Goal: Information Seeking & Learning: Learn about a topic

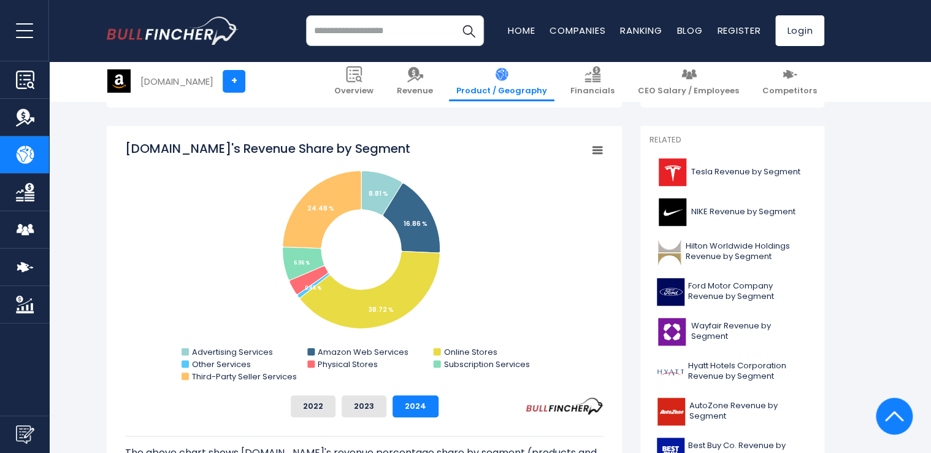
scroll to position [302, 0]
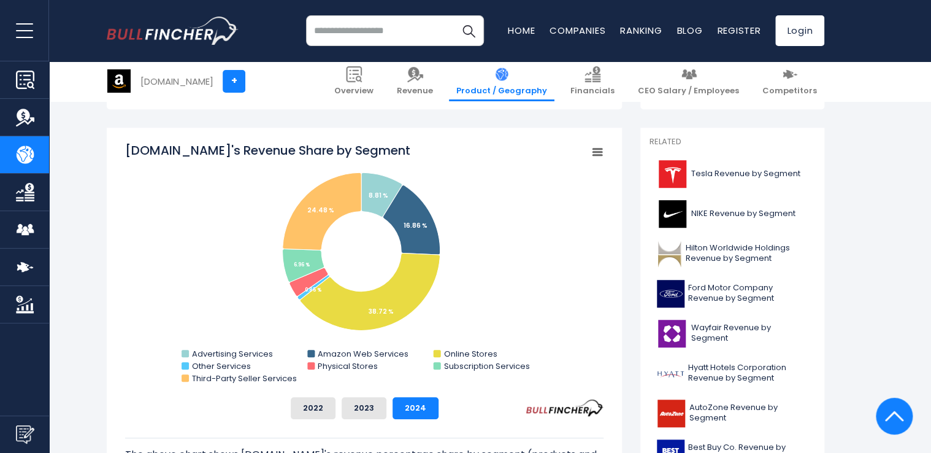
click at [594, 143] on rect "Amazon.com's Revenue Share by Segment" at bounding box center [597, 151] width 17 height 17
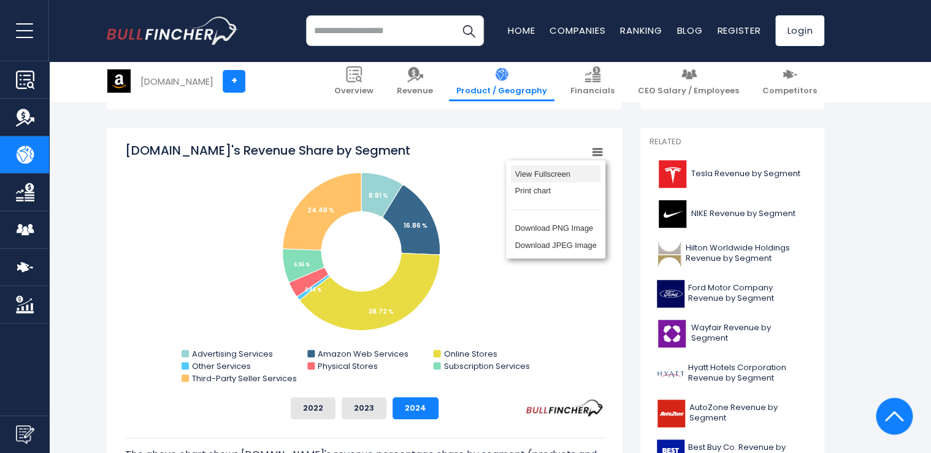
click at [564, 168] on li "View Fullscreen" at bounding box center [556, 173] width 90 height 17
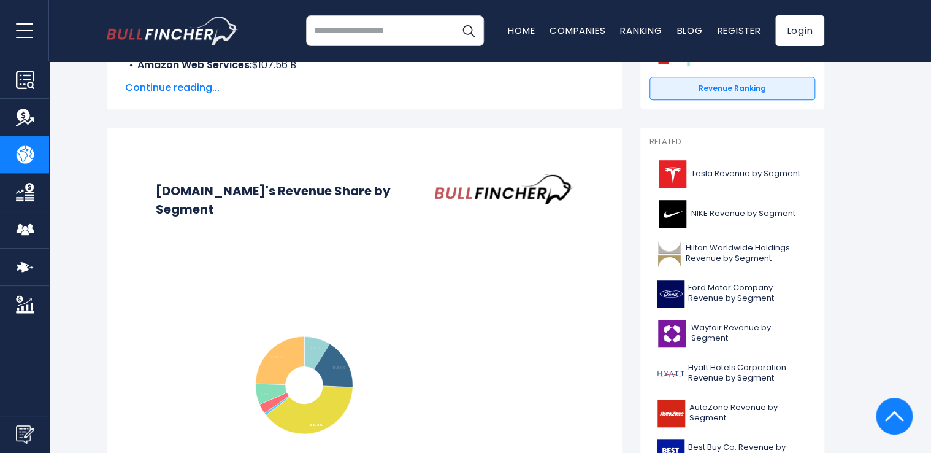
scroll to position [0, 0]
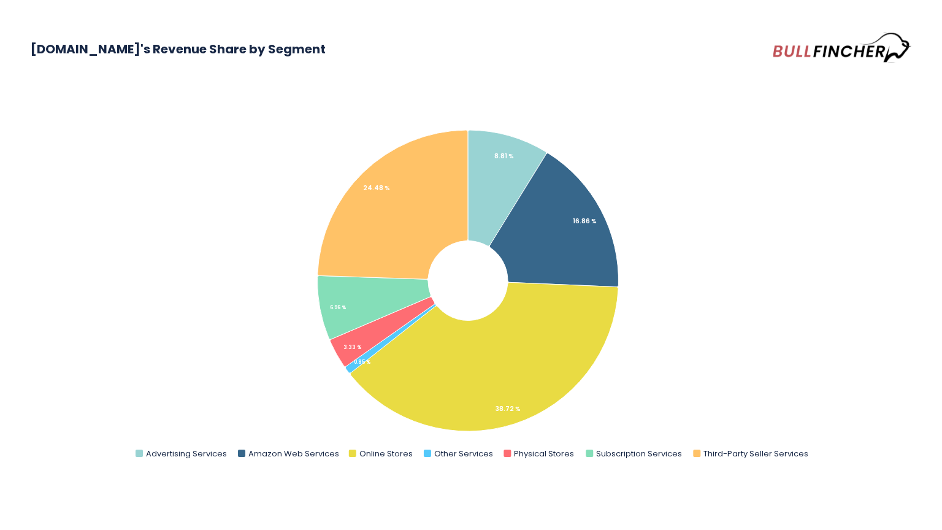
click at [843, 47] on img at bounding box center [842, 48] width 138 height 34
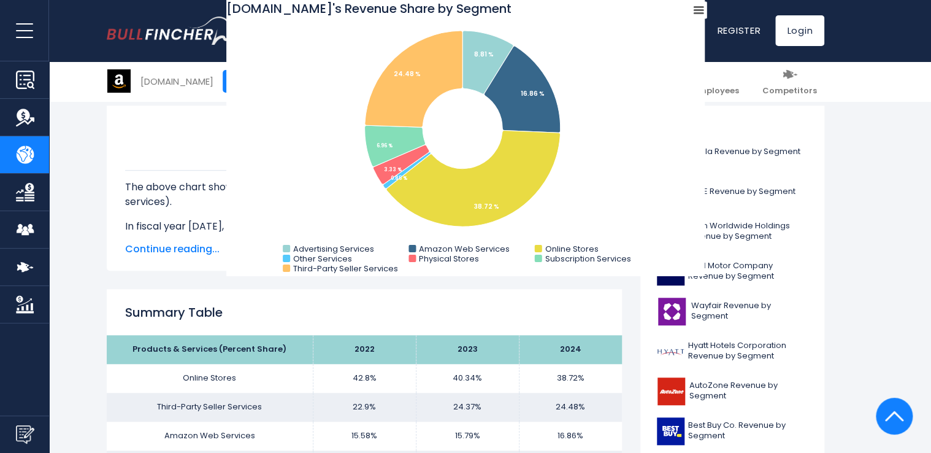
scroll to position [325, 0]
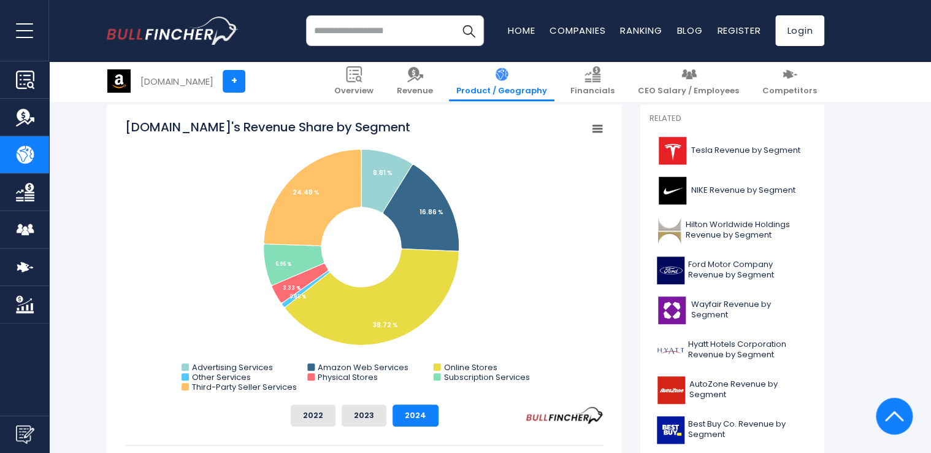
click at [601, 128] on icon "Amazon.com's Revenue Share by Segment" at bounding box center [597, 129] width 9 height 6
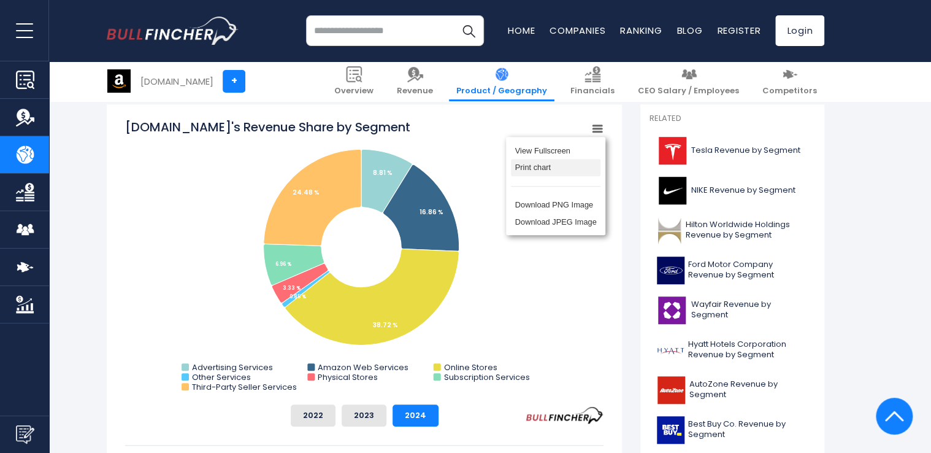
click at [579, 168] on li "Print chart" at bounding box center [556, 167] width 90 height 17
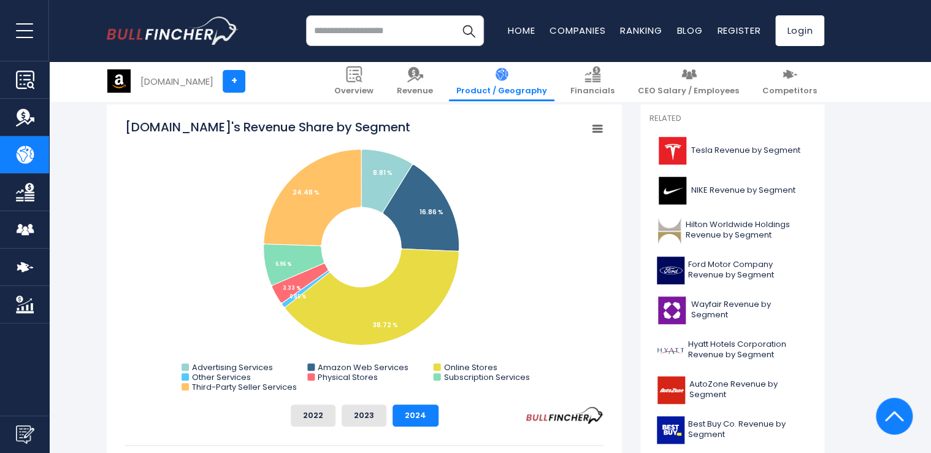
click at [599, 127] on rect "Amazon.com's Revenue Share by Segment" at bounding box center [597, 128] width 17 height 17
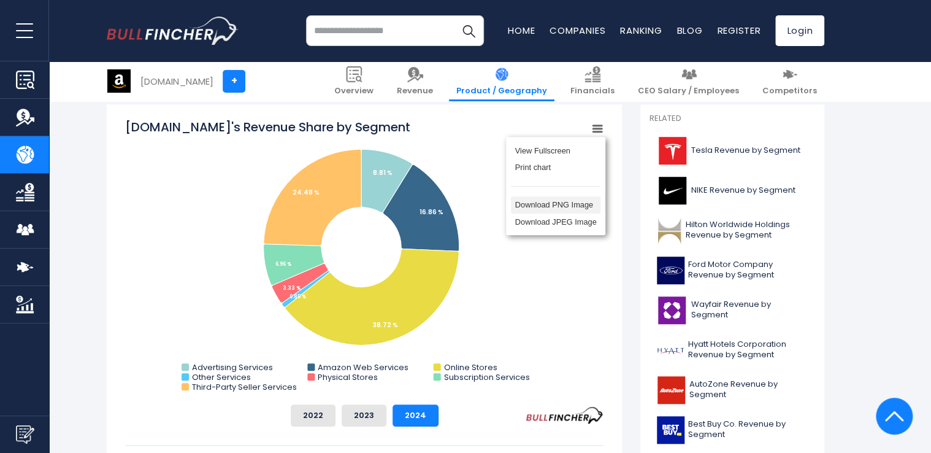
click at [587, 203] on li "Download PNG Image" at bounding box center [556, 204] width 90 height 17
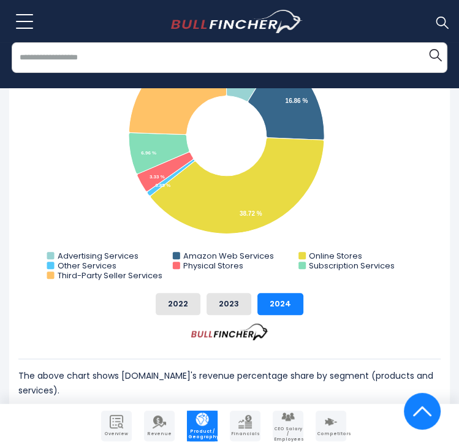
scroll to position [515, 0]
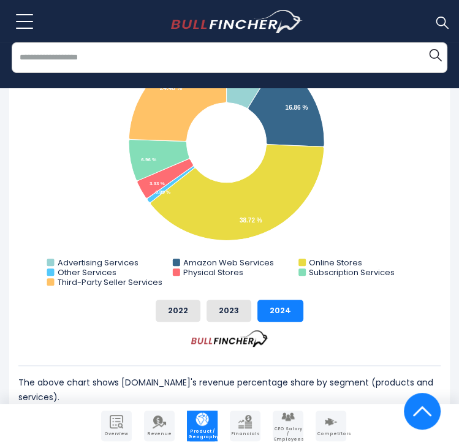
click at [214, 57] on input "search" at bounding box center [230, 57] width 436 height 31
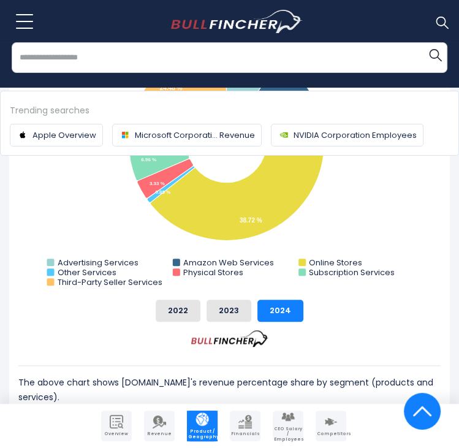
type input "*"
type input "*******"
click at [423, 42] on button "Search" at bounding box center [435, 54] width 25 height 25
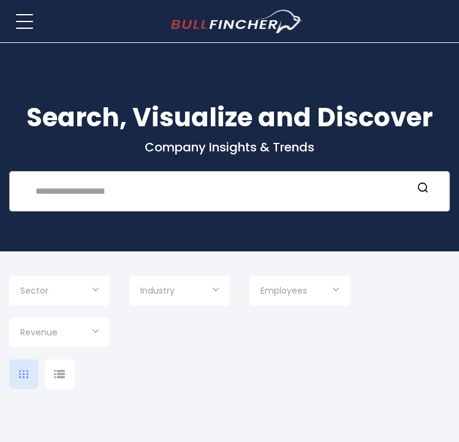
click at [107, 186] on input "text" at bounding box center [220, 191] width 384 height 23
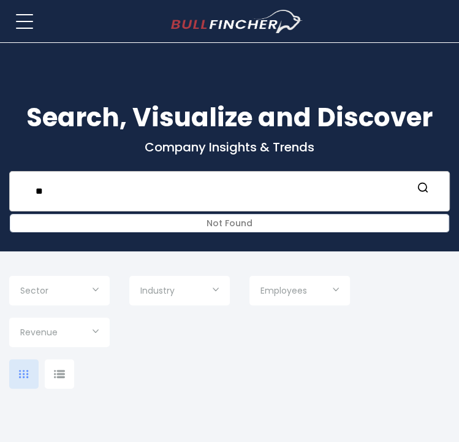
type input "*"
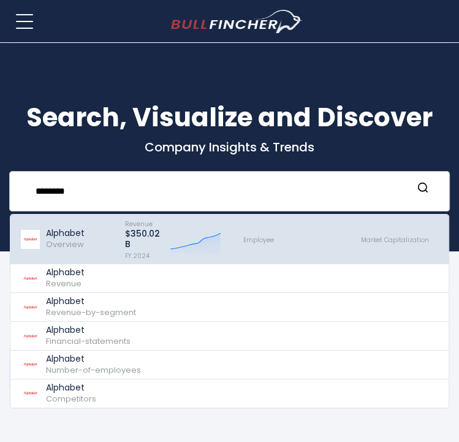
type input "********"
click at [94, 247] on div "Alphabet Overview" at bounding box center [67, 239] width 94 height 43
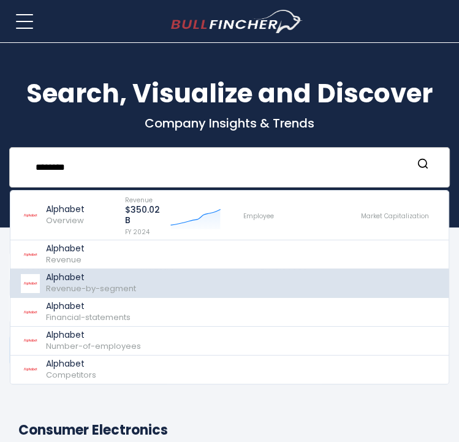
scroll to position [25, 0]
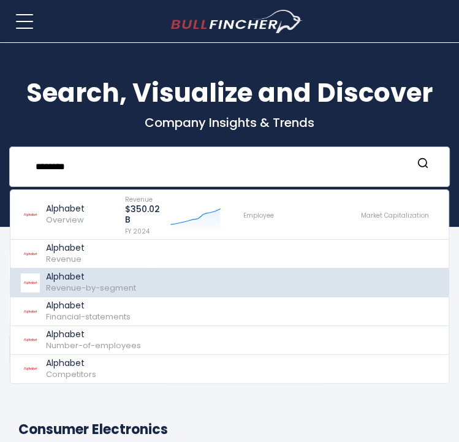
click at [168, 288] on link "Alphabet Revenue-by-segment" at bounding box center [255, 283] width 491 height 29
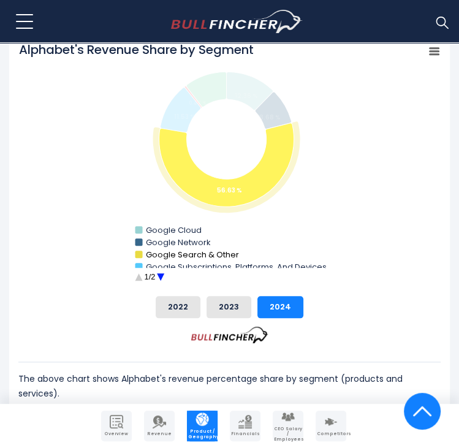
scroll to position [489, 0]
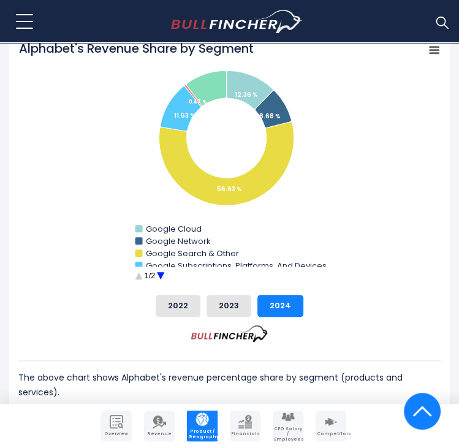
click at [162, 276] on circle "Alphabet's Revenue Share by Segment" at bounding box center [160, 276] width 19 height 19
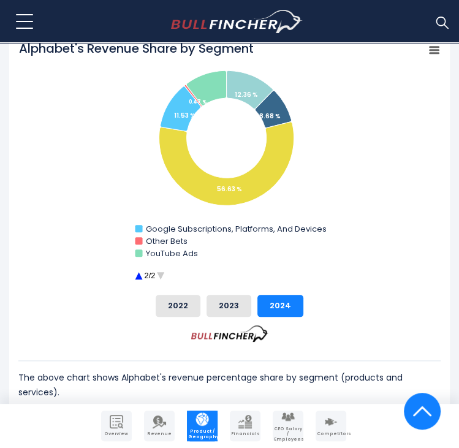
click at [137, 274] on circle "Alphabet's Revenue Share by Segment" at bounding box center [138, 276] width 19 height 19
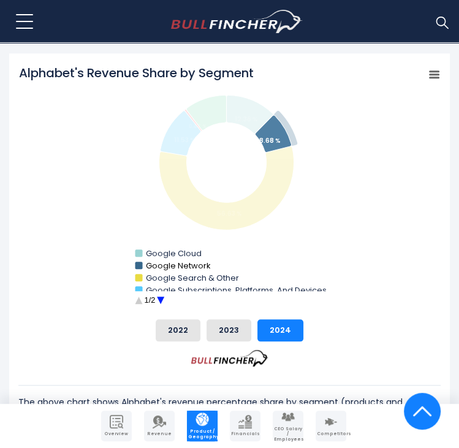
scroll to position [466, 0]
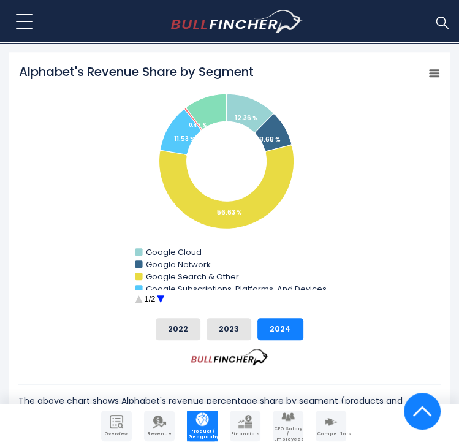
click at [163, 299] on circle "Alphabet's Revenue Share by Segment" at bounding box center [160, 299] width 19 height 19
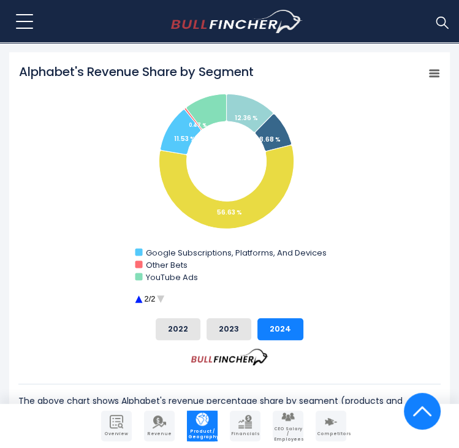
click at [163, 299] on circle "Alphabet's Revenue Share by Segment" at bounding box center [160, 299] width 19 height 19
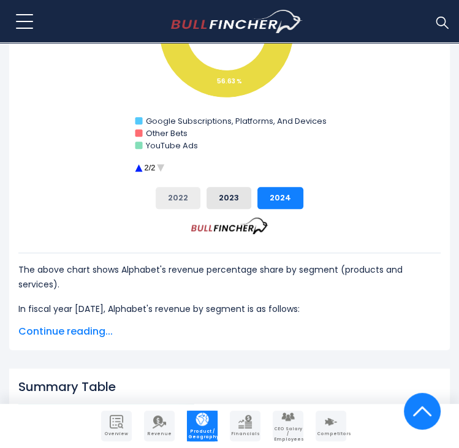
scroll to position [0, 0]
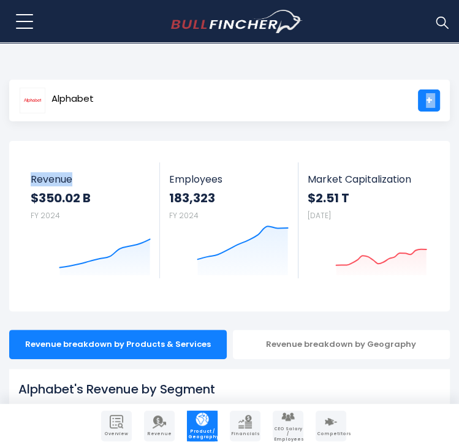
drag, startPoint x: 152, startPoint y: 90, endPoint x: 110, endPoint y: 133, distance: 60.7
click at [110, 133] on main "Alphabet + Alphabet + Overview Revenue Product / Geography Financials" at bounding box center [229, 196] width 459 height 232
click at [78, 94] on span "Alphabet" at bounding box center [73, 99] width 42 height 10
